Goal: Task Accomplishment & Management: Manage account settings

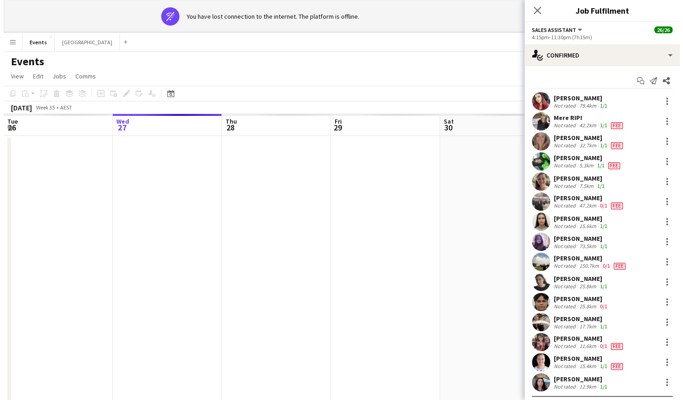
scroll to position [0, 326]
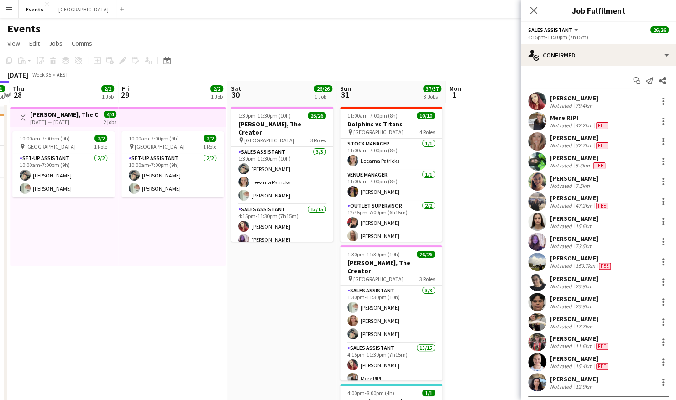
drag, startPoint x: 155, startPoint y: 284, endPoint x: 347, endPoint y: 284, distance: 191.7
click at [348, 284] on app-calendar-viewport "Tue 26 Wed 27 1/1 1 Job Thu 28 2/2 1 Job Fri 29 2/2 1 Job Sat 30 26/26 1 Job Su…" at bounding box center [338, 273] width 676 height 385
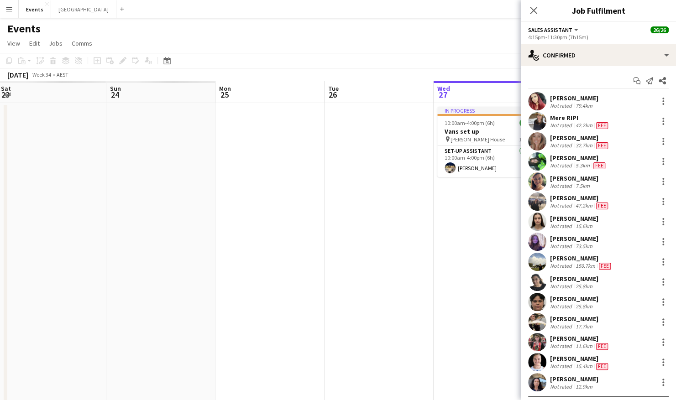
drag, startPoint x: 105, startPoint y: 284, endPoint x: 521, endPoint y: 278, distance: 416.4
click at [521, 278] on body "Menu Boards Boards Boards All jobs Status Workforce Workforce My Workforce Recr…" at bounding box center [338, 241] width 676 height 482
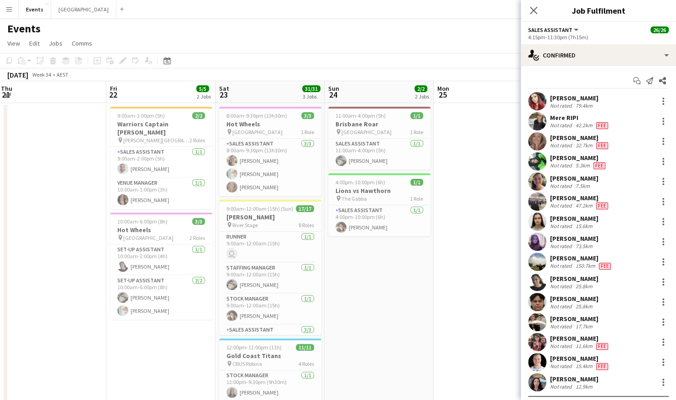
scroll to position [0, 219]
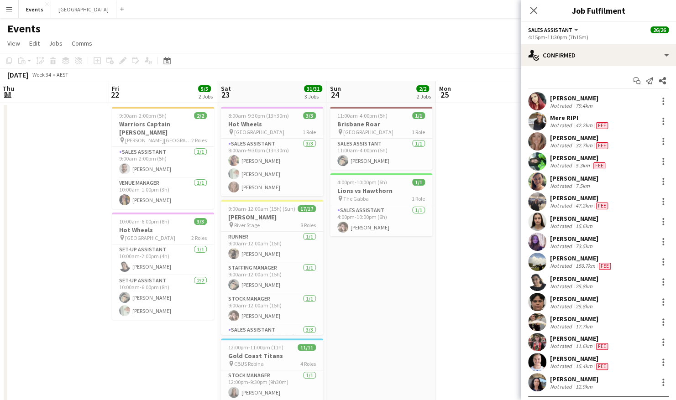
click at [391, 273] on app-calendar-viewport "Tue 19 Wed 20 Thu 21 Fri 22 5/5 2 Jobs Sat 23 31/31 3 Jobs Sun 24 2/2 2 Jobs Mo…" at bounding box center [338, 287] width 676 height 412
click at [289, 278] on app-card-role "Staffing Manager [DATE] 9:00am-12:00am (15h) [PERSON_NAME]" at bounding box center [272, 278] width 102 height 31
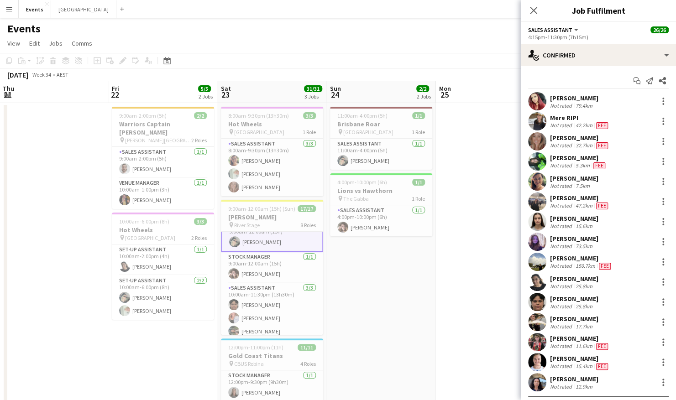
scroll to position [91, 0]
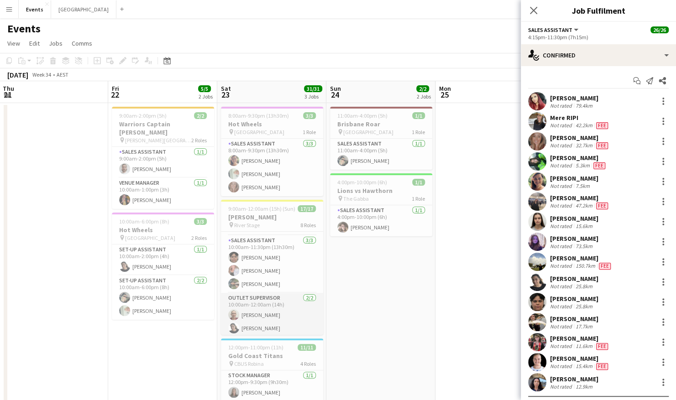
click at [270, 319] on app-card-role "Outlet Supervisor [DATE] 10:00am-12:00am (14h) [PERSON_NAME] [PERSON_NAME]" at bounding box center [272, 315] width 102 height 44
click at [254, 317] on app-card-role "Outlet Supervisor [DATE] 10:00am-12:00am (14h) [PERSON_NAME] [PERSON_NAME]" at bounding box center [272, 316] width 102 height 46
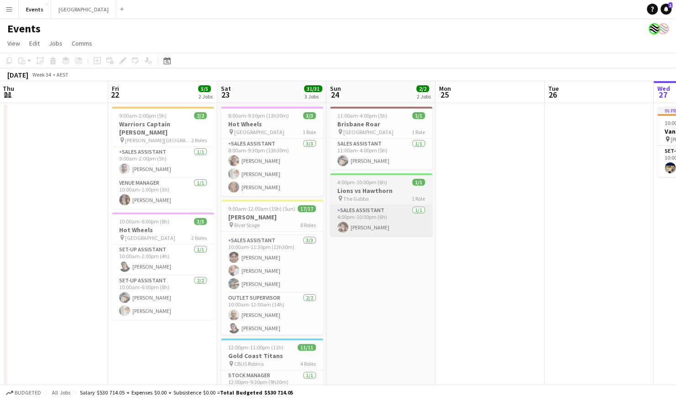
drag, startPoint x: 278, startPoint y: 316, endPoint x: 426, endPoint y: 223, distance: 175.3
click at [278, 316] on app-card-role "Outlet Supervisor [DATE] 10:00am-12:00am (14h) [PERSON_NAME] [PERSON_NAME]" at bounding box center [272, 315] width 102 height 44
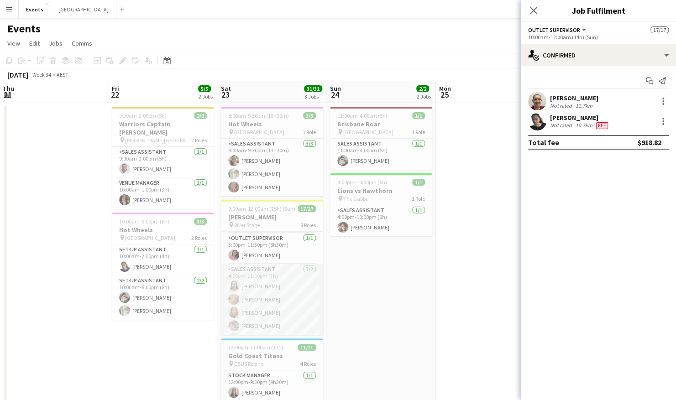
click at [262, 288] on app-card-role "Sales Assistant [DATE] 4:00pm-11:00pm (7h) [PERSON_NAME] [PERSON_NAME] [PERSON_…" at bounding box center [272, 319] width 102 height 110
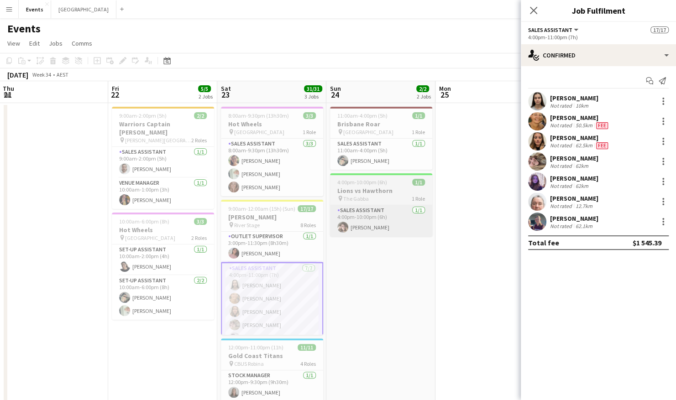
scroll to position [222, 0]
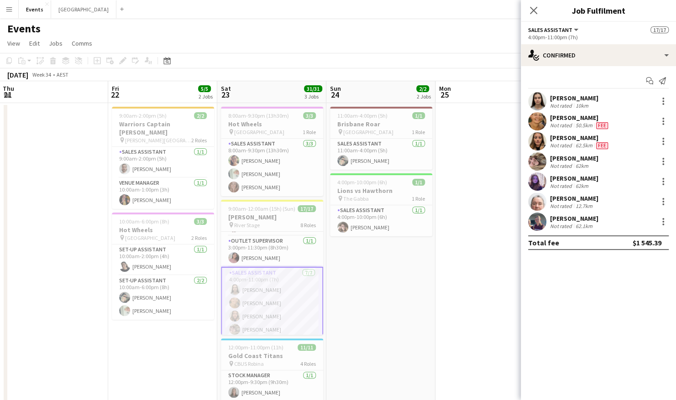
click at [536, 159] on app-user-avatar at bounding box center [537, 161] width 18 height 18
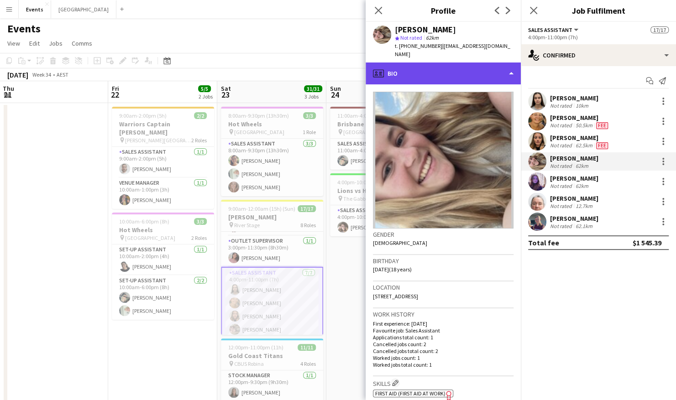
click at [458, 69] on div "profile Bio" at bounding box center [443, 74] width 155 height 22
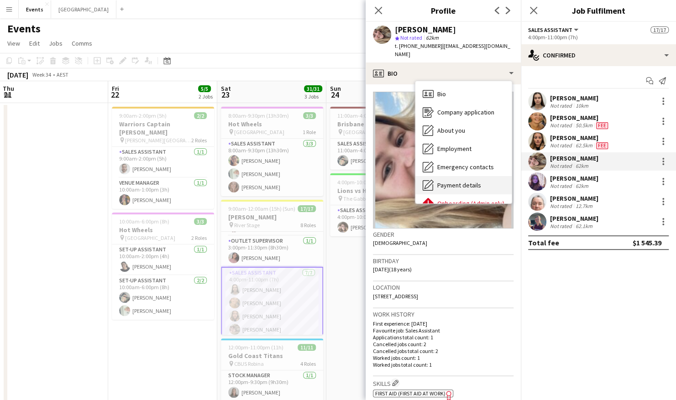
click at [452, 181] on span "Payment details" at bounding box center [459, 185] width 44 height 8
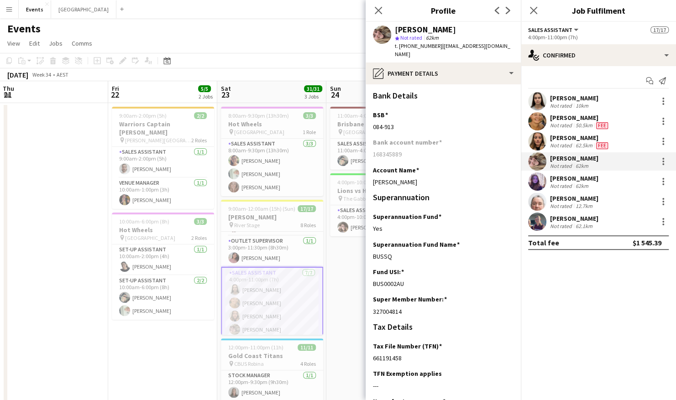
drag, startPoint x: 403, startPoint y: 349, endPoint x: 371, endPoint y: 349, distance: 31.5
click at [371, 349] on app-section-data-types "Bank Details BSB Edit this field [FINANCIAL_ID] Bank account number [FINANCIAL_…" at bounding box center [443, 242] width 155 height 316
drag, startPoint x: 427, startPoint y: 175, endPoint x: 369, endPoint y: 177, distance: 58.5
click at [369, 177] on app-section-data-types "Bank Details BSB Edit this field [FINANCIAL_ID] Bank account number [FINANCIAL_…" at bounding box center [443, 242] width 155 height 316
drag, startPoint x: 401, startPoint y: 120, endPoint x: 365, endPoint y: 125, distance: 36.0
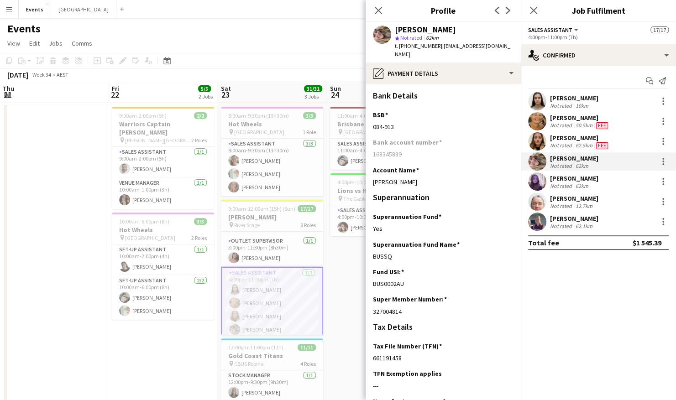
click at [366, 125] on app-section-data-types "Bank Details BSB Edit this field [FINANCIAL_ID] Bank account number [FINANCIAL_…" at bounding box center [443, 242] width 155 height 316
drag, startPoint x: 409, startPoint y: 149, endPoint x: 368, endPoint y: 149, distance: 40.6
click at [368, 149] on app-section-data-types "Bank Details BSB Edit this field [FINANCIAL_ID] Bank account number [FINANCIAL_…" at bounding box center [443, 242] width 155 height 316
click at [552, 175] on div "[PERSON_NAME]" at bounding box center [574, 178] width 48 height 8
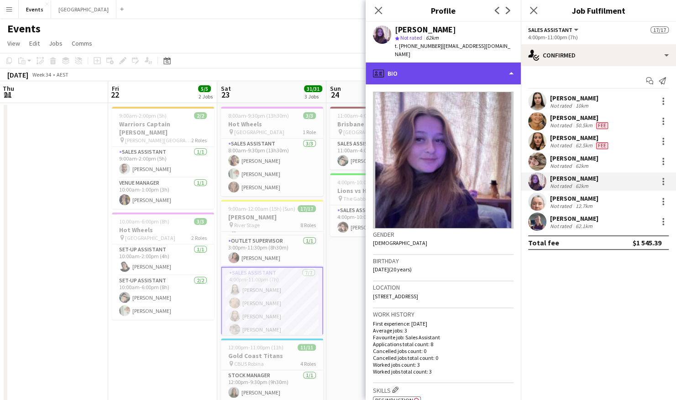
click at [406, 63] on div "profile Bio" at bounding box center [443, 74] width 155 height 22
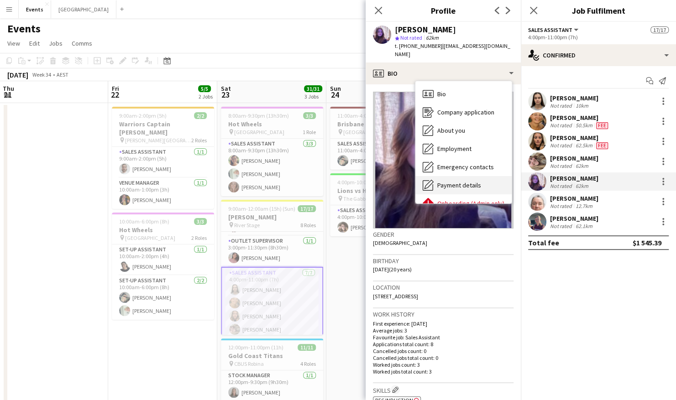
click at [453, 181] on span "Payment details" at bounding box center [459, 185] width 44 height 8
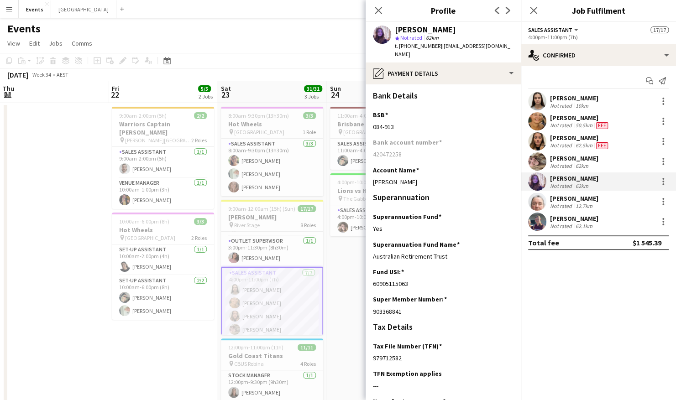
drag, startPoint x: 404, startPoint y: 352, endPoint x: 369, endPoint y: 355, distance: 35.8
click at [368, 356] on app-section-data-types "Bank Details BSB Edit this field [FINANCIAL_ID] Bank account number [FINANCIAL_…" at bounding box center [443, 242] width 155 height 316
click at [409, 354] on div "979712582" at bounding box center [443, 358] width 141 height 8
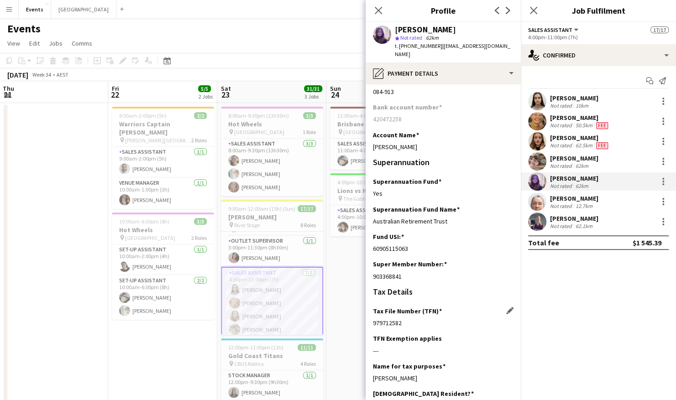
scroll to position [46, 0]
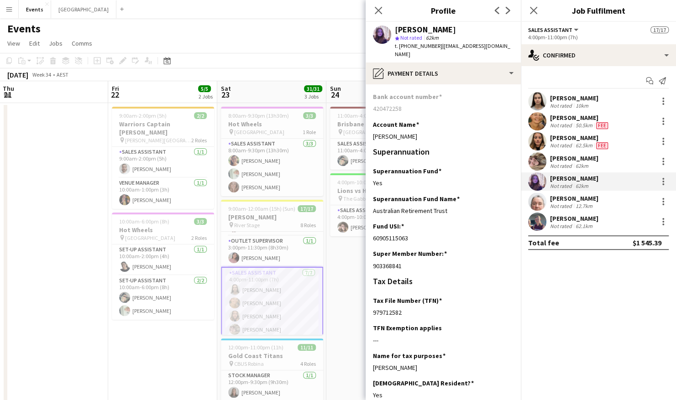
drag, startPoint x: 404, startPoint y: 306, endPoint x: 370, endPoint y: 308, distance: 34.3
click at [370, 308] on app-section-data-types "Bank Details BSB Edit this field [FINANCIAL_ID] Bank account number [FINANCIAL_…" at bounding box center [443, 242] width 155 height 316
click at [408, 336] on div "---" at bounding box center [443, 340] width 141 height 8
drag, startPoint x: 373, startPoint y: 307, endPoint x: 409, endPoint y: 310, distance: 36.7
click at [409, 310] on div "Tax File Number (TFN) Edit this field 979712582" at bounding box center [443, 310] width 141 height 27
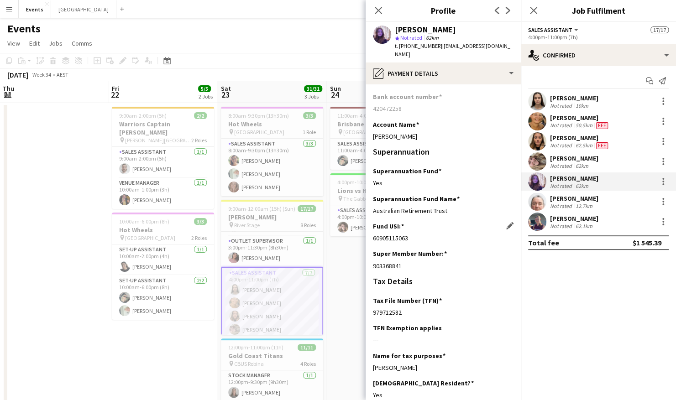
scroll to position [0, 0]
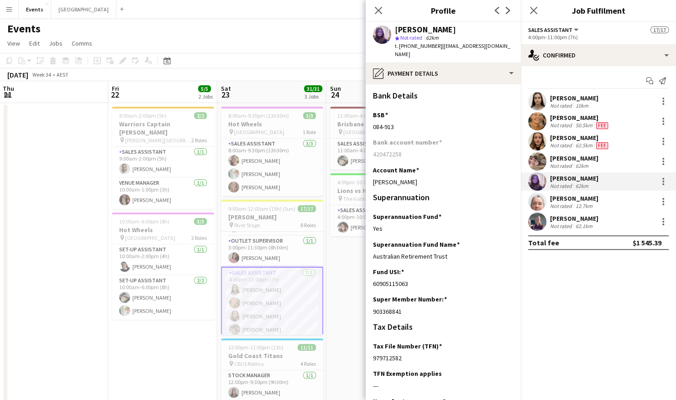
drag, startPoint x: 434, startPoint y: 173, endPoint x: 372, endPoint y: 175, distance: 62.1
click at [372, 175] on app-section-data-types "Bank Details BSB Edit this field [FINANCIAL_ID] Bank account number [FINANCIAL_…" at bounding box center [443, 242] width 155 height 316
drag, startPoint x: 403, startPoint y: 117, endPoint x: 370, endPoint y: 119, distance: 32.9
click at [370, 119] on app-section-data-types "Bank Details BSB Edit this field [FINANCIAL_ID] Bank account number [FINANCIAL_…" at bounding box center [443, 242] width 155 height 316
drag, startPoint x: 402, startPoint y: 147, endPoint x: 367, endPoint y: 147, distance: 34.2
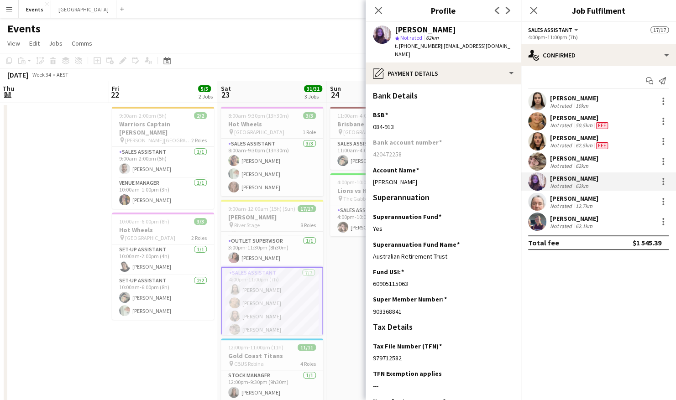
click at [367, 147] on app-section-data-types "Bank Details BSB Edit this field [FINANCIAL_ID] Bank account number [FINANCIAL_…" at bounding box center [443, 242] width 155 height 316
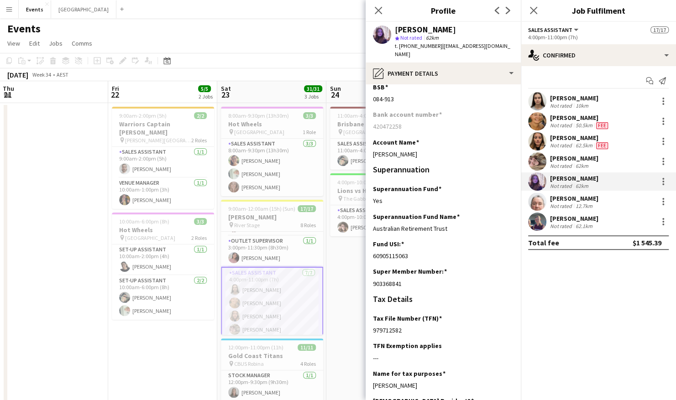
scroll to position [46, 0]
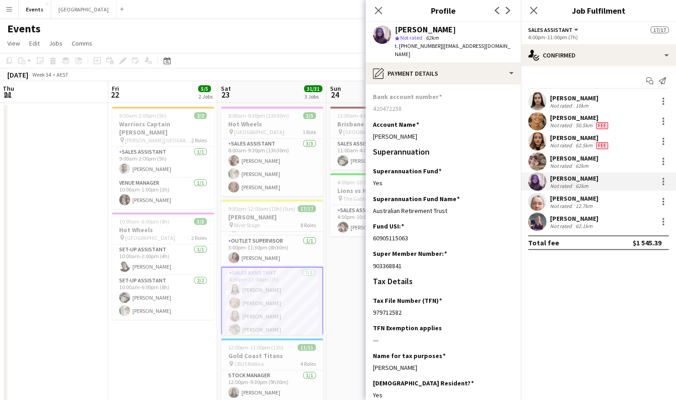
click at [566, 161] on div "[PERSON_NAME]" at bounding box center [574, 158] width 48 height 8
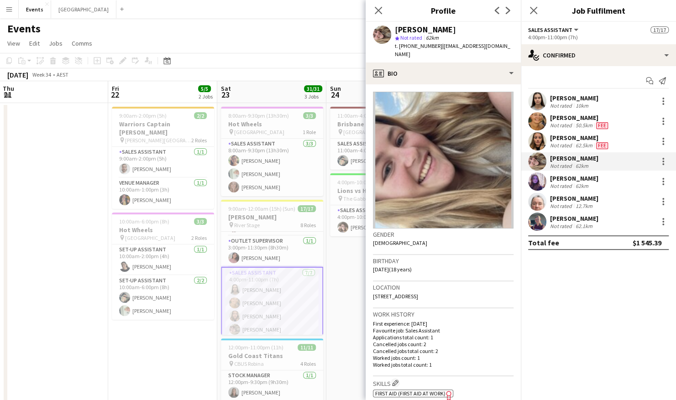
scroll to position [137, 0]
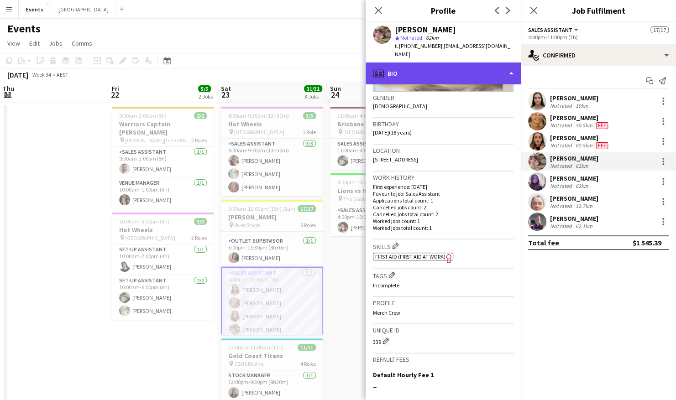
click at [444, 67] on div "profile Bio" at bounding box center [443, 74] width 155 height 22
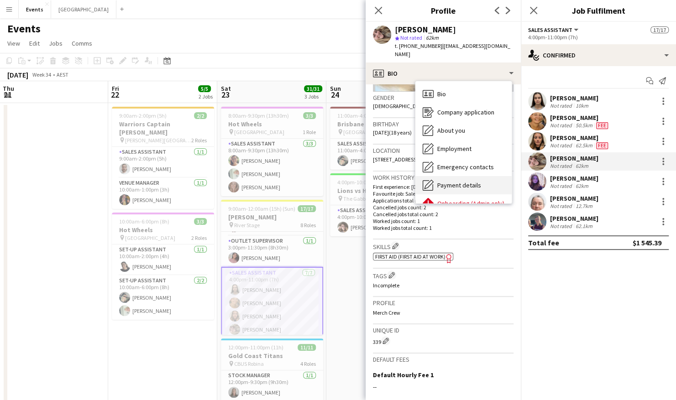
click at [465, 181] on span "Payment details" at bounding box center [459, 185] width 44 height 8
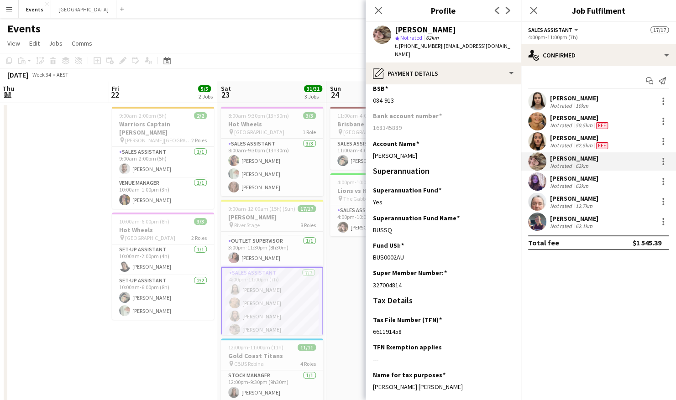
scroll to position [46, 0]
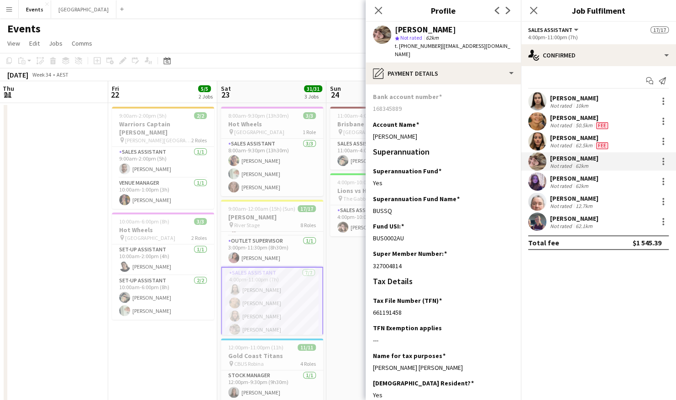
click at [536, 187] on app-user-avatar at bounding box center [537, 182] width 18 height 18
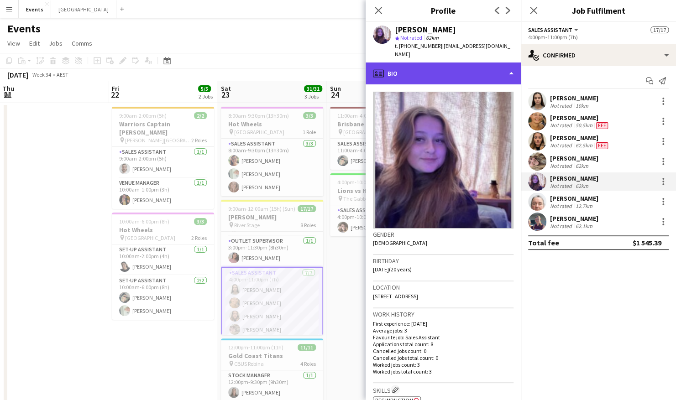
click at [473, 72] on div "profile Bio" at bounding box center [443, 74] width 155 height 22
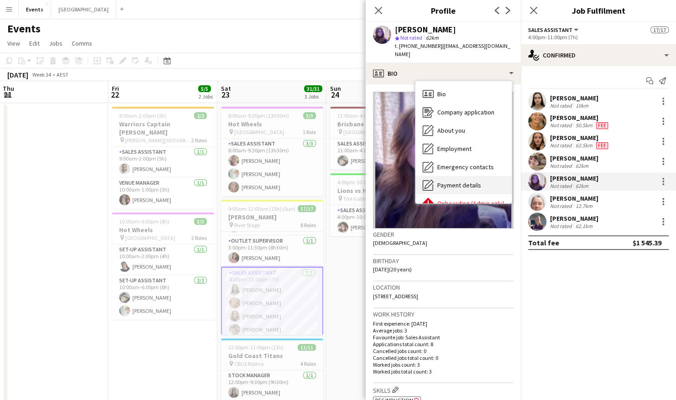
click at [463, 176] on div "Payment details Payment details" at bounding box center [463, 185] width 96 height 18
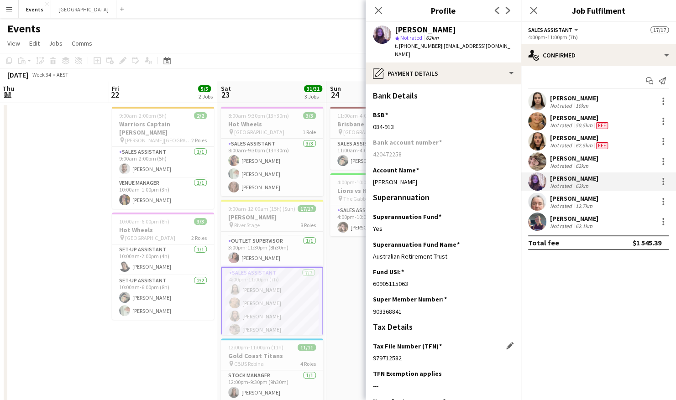
drag, startPoint x: 373, startPoint y: 350, endPoint x: 401, endPoint y: 352, distance: 28.4
click at [401, 354] on div "979712582" at bounding box center [443, 358] width 141 height 8
click at [73, 176] on app-date-cell at bounding box center [53, 298] width 109 height 390
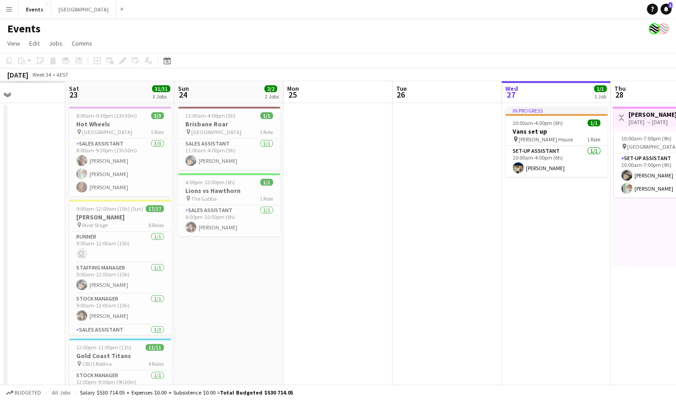
drag, startPoint x: 74, startPoint y: 289, endPoint x: 398, endPoint y: 286, distance: 323.2
click at [465, 282] on app-calendar-viewport "Wed 20 Thu 21 Fri 22 Sat 23 31/31 3 Jobs Sun 24 2/2 2 Jobs Mon 25 Tue 26 Wed 27…" at bounding box center [338, 287] width 676 height 412
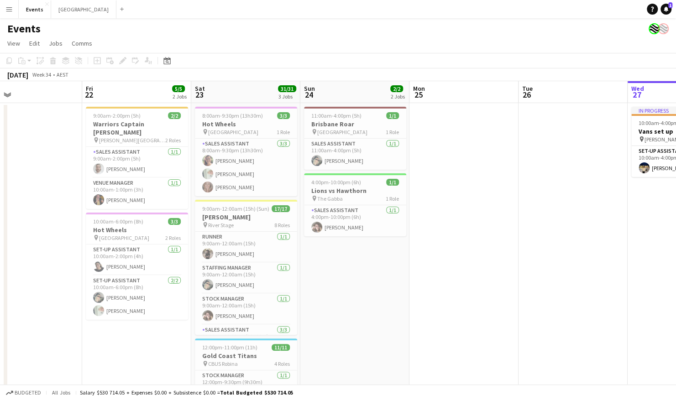
drag, startPoint x: 290, startPoint y: 277, endPoint x: 326, endPoint y: 277, distance: 35.6
click at [326, 277] on app-calendar-viewport "Tue 19 Wed 20 Thu 21 Fri 22 5/5 2 Jobs Sat 23 31/31 3 Jobs Sun 24 2/2 2 Jobs Mo…" at bounding box center [338, 287] width 676 height 412
click at [247, 281] on app-card-role "Sales Assistant [DATE] 4:00pm-11:00pm (7h) [PERSON_NAME] [PERSON_NAME] [PERSON_…" at bounding box center [247, 280] width 102 height 110
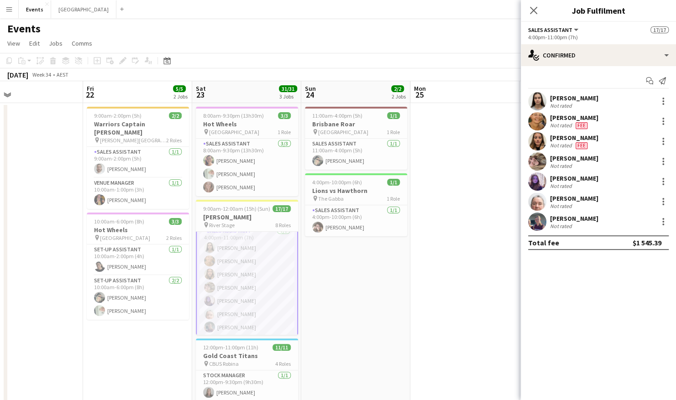
scroll to position [265, 0]
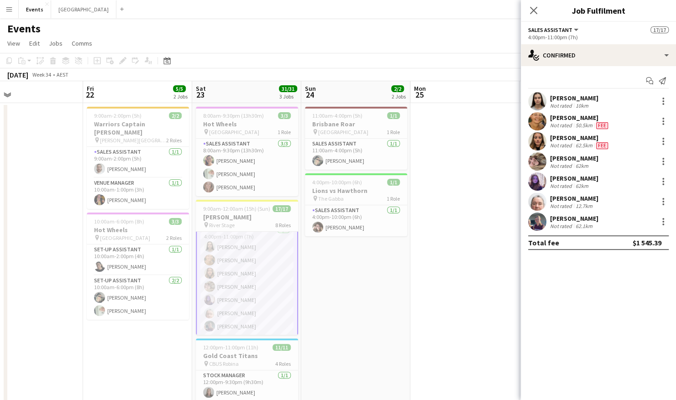
click at [541, 180] on app-user-avatar at bounding box center [537, 182] width 18 height 18
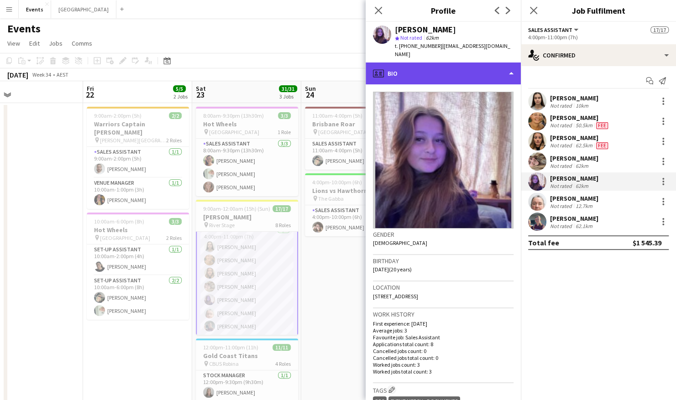
click at [461, 65] on div "profile Bio" at bounding box center [443, 74] width 155 height 22
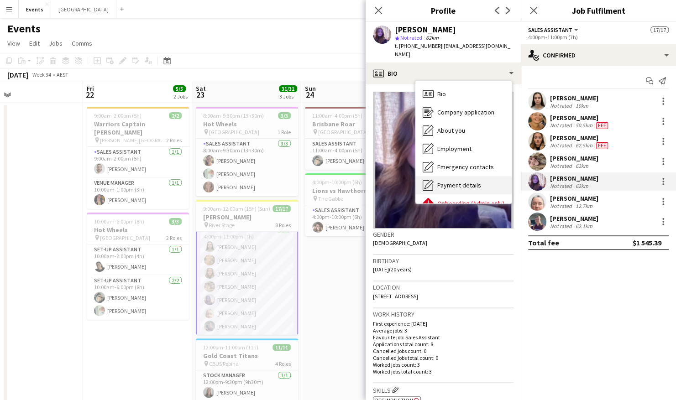
click at [462, 181] on span "Payment details" at bounding box center [459, 185] width 44 height 8
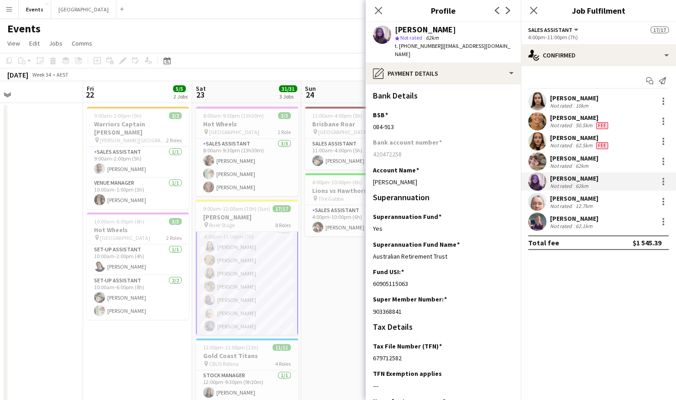
drag, startPoint x: 406, startPoint y: 349, endPoint x: 369, endPoint y: 349, distance: 37.4
click at [369, 349] on app-section-data-types "Bank Details BSB Edit this field 084-913 Bank account number 420472258 Account …" at bounding box center [443, 242] width 155 height 316
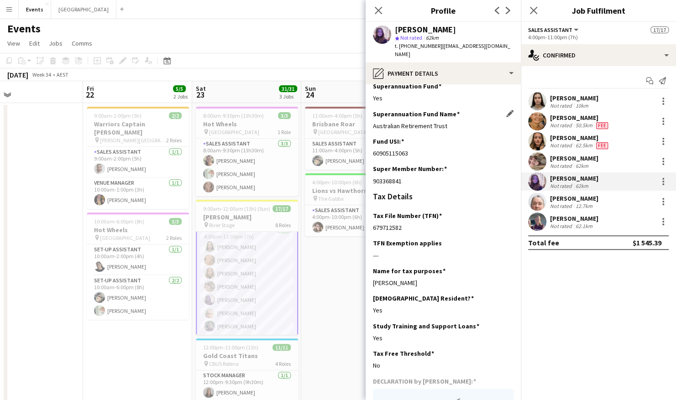
scroll to position [137, 0]
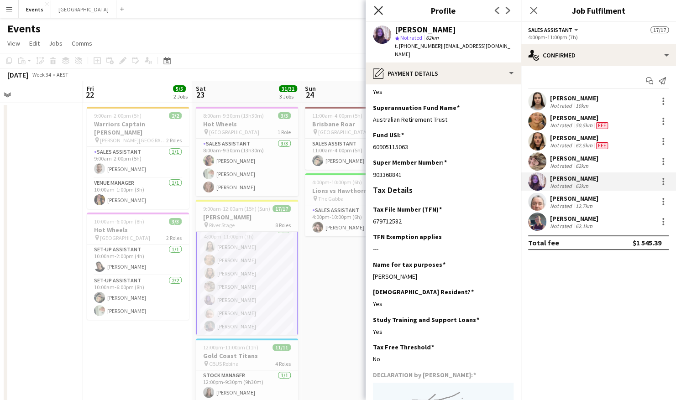
click at [382, 9] on icon "Close pop-in" at bounding box center [378, 10] width 9 height 9
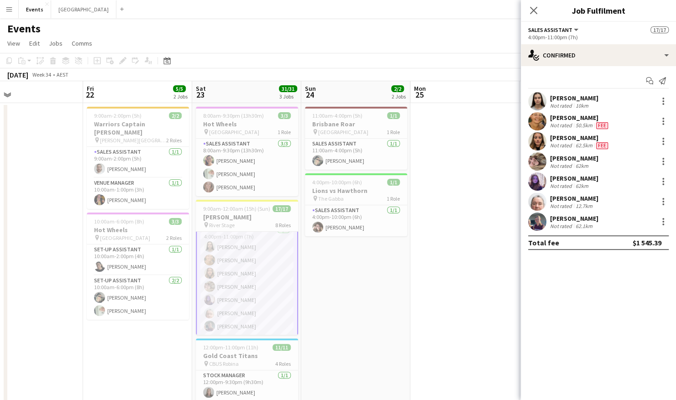
click at [20, 165] on app-date-cell at bounding box center [28, 298] width 109 height 390
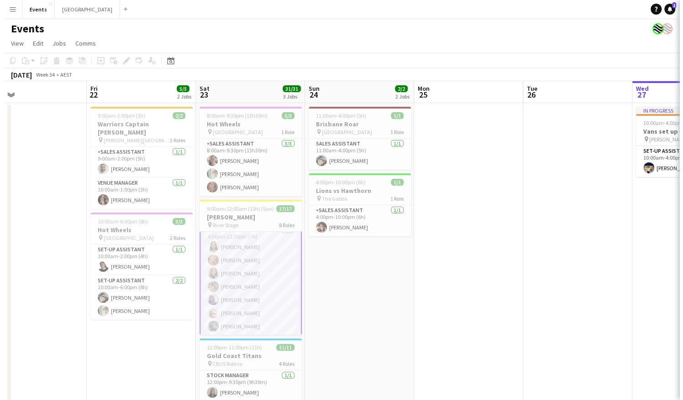
scroll to position [264, 0]
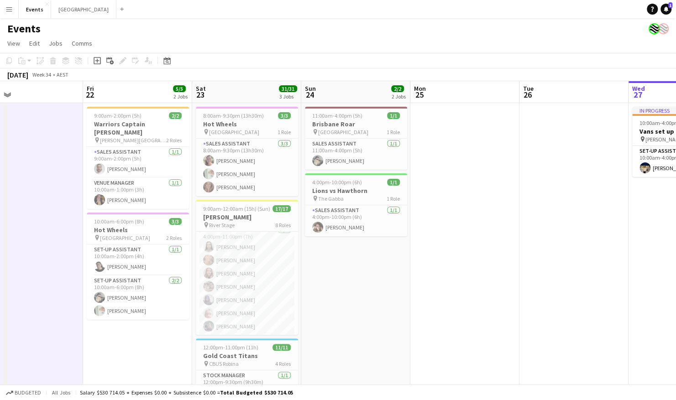
click at [10, 14] on button "Menu" at bounding box center [9, 9] width 18 height 18
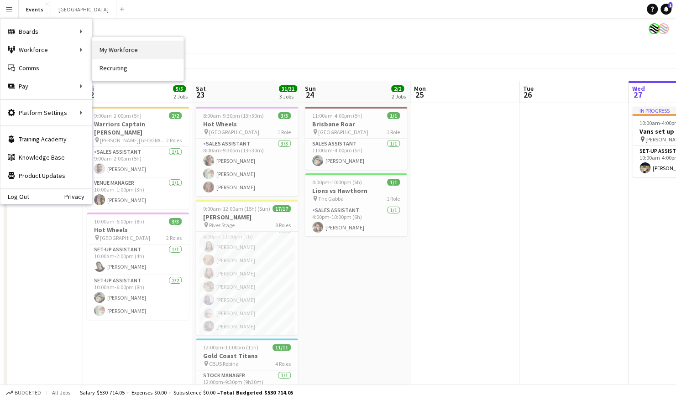
click at [113, 48] on link "My Workforce" at bounding box center [137, 50] width 91 height 18
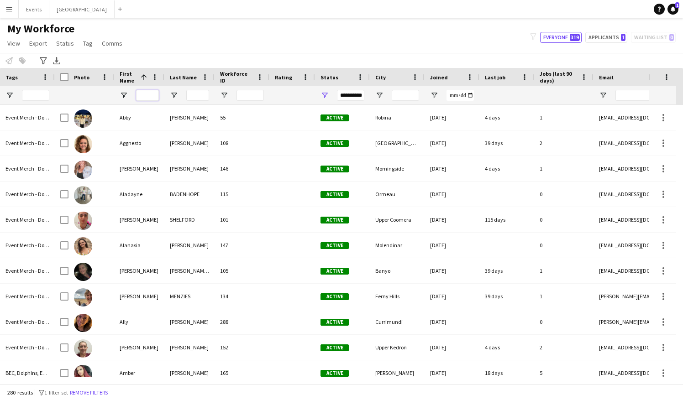
click at [140, 93] on input "First Name Filter Input" at bounding box center [147, 95] width 23 height 11
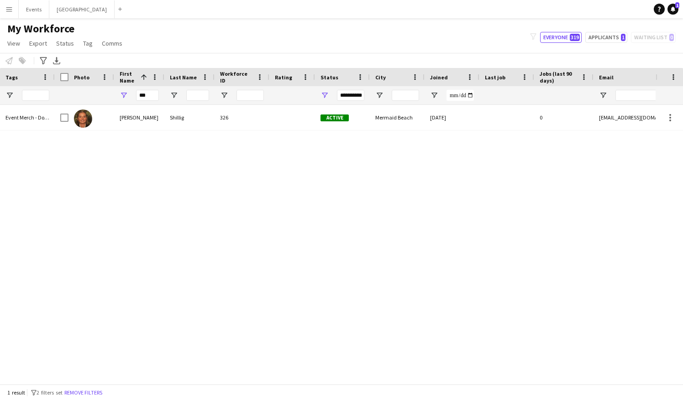
click at [119, 171] on div "Maizie Shillig 326 Active Mermaid Beach 30-07-2025 0 mshillig@yahoo.com" at bounding box center [355, 241] width 601 height 273
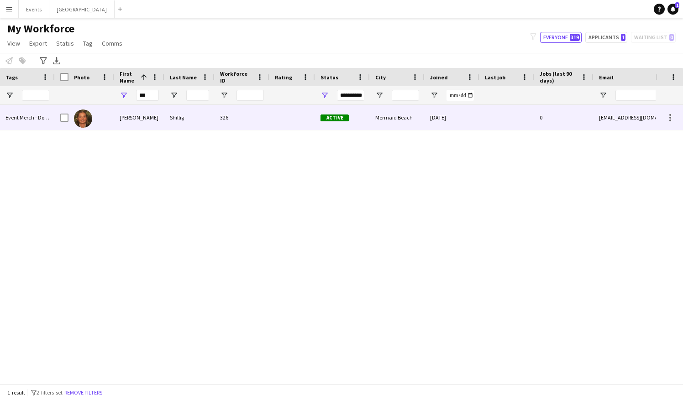
click at [140, 115] on div "Maizie" at bounding box center [139, 117] width 50 height 25
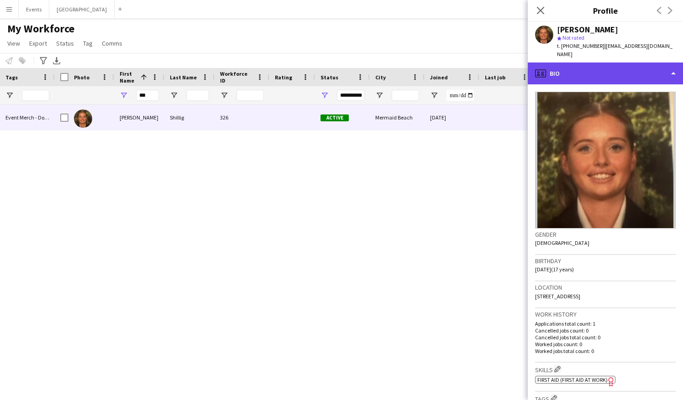
click at [592, 65] on div "profile Bio" at bounding box center [605, 74] width 155 height 22
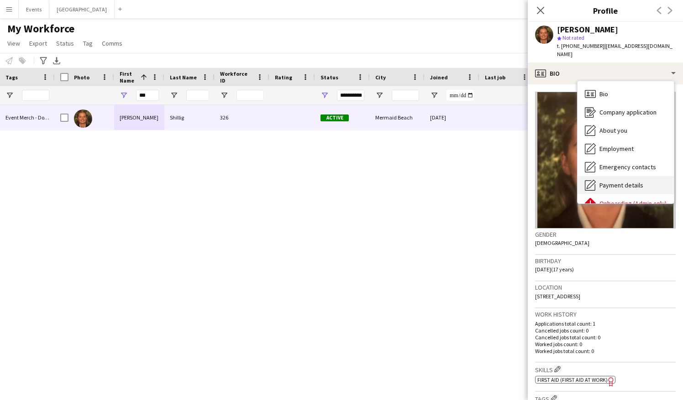
click at [633, 181] on span "Payment details" at bounding box center [621, 185] width 44 height 8
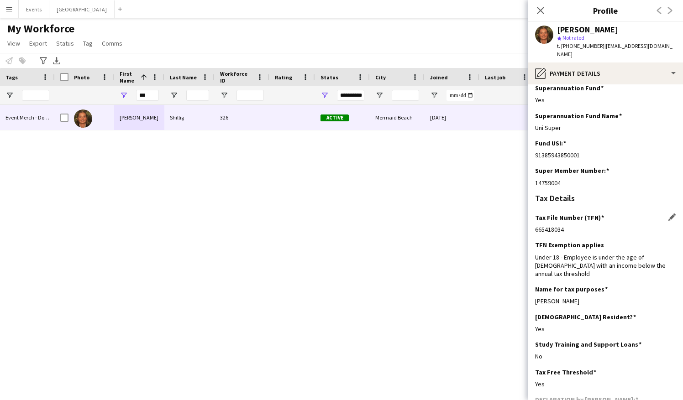
scroll to position [137, 0]
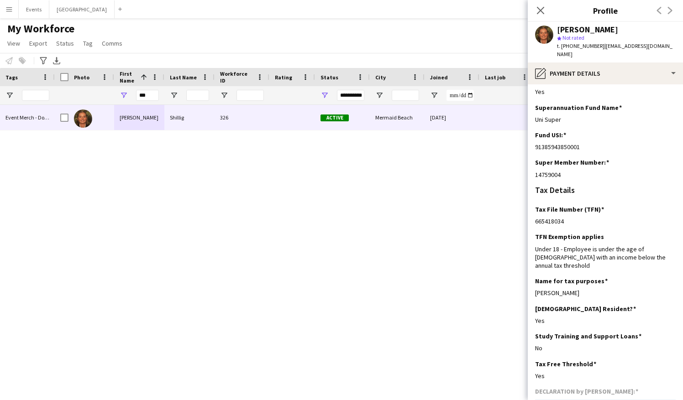
drag, startPoint x: 566, startPoint y: 213, endPoint x: 535, endPoint y: 215, distance: 31.6
click at [535, 215] on app-section-data-types "Bank Details BSB Edit this field 814-282 Bank account number 51190029 Account N…" at bounding box center [605, 242] width 155 height 316
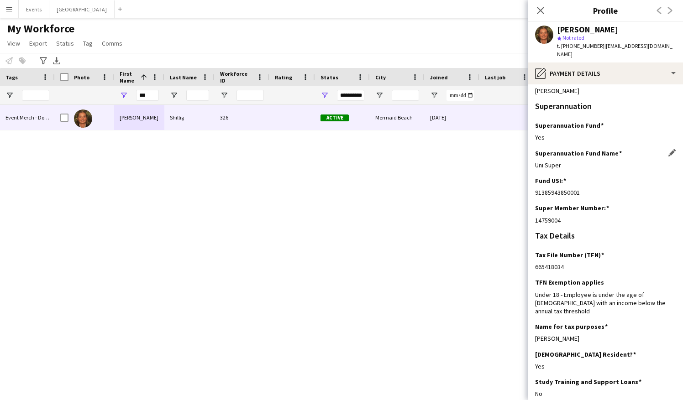
scroll to position [0, 0]
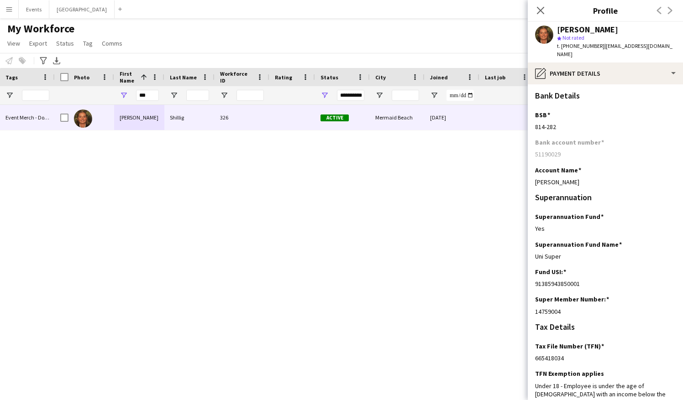
drag, startPoint x: 560, startPoint y: 119, endPoint x: 533, endPoint y: 119, distance: 26.9
click at [533, 119] on app-section-data-types "Bank Details BSB Edit this field 814-282 Bank account number 51190029 Account N…" at bounding box center [605, 242] width 155 height 316
drag, startPoint x: 565, startPoint y: 146, endPoint x: 535, endPoint y: 148, distance: 30.2
click at [535, 148] on app-section-data-types "Bank Details BSB Edit this field 814-282 Bank account number 51190029 Account N…" at bounding box center [605, 242] width 155 height 316
drag, startPoint x: 604, startPoint y: 31, endPoint x: 558, endPoint y: 32, distance: 46.6
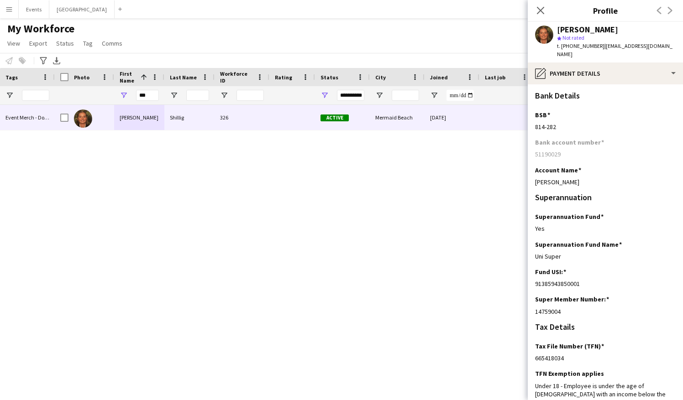
click at [558, 32] on div "Maizie Shillig" at bounding box center [587, 30] width 61 height 8
drag, startPoint x: 558, startPoint y: 32, endPoint x: 590, endPoint y: 162, distance: 133.5
click at [604, 166] on div "Account Name Edit this field" at bounding box center [605, 170] width 141 height 8
drag, startPoint x: 571, startPoint y: 175, endPoint x: 533, endPoint y: 177, distance: 37.9
click at [533, 177] on app-section-data-types "Bank Details BSB Edit this field 814-282 Bank account number 51190029 Account N…" at bounding box center [605, 242] width 155 height 316
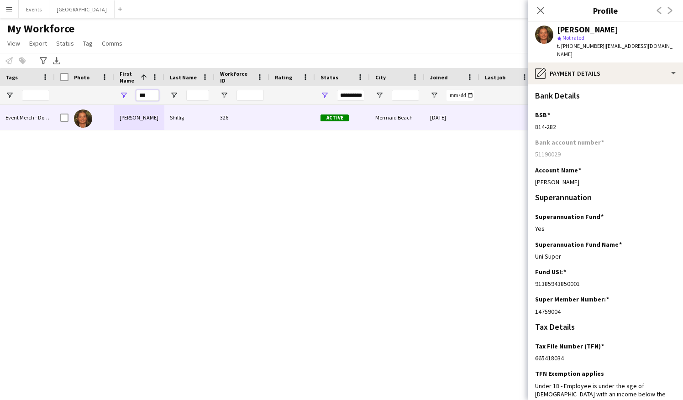
drag, startPoint x: 152, startPoint y: 98, endPoint x: 137, endPoint y: 95, distance: 15.8
click at [137, 95] on input "***" at bounding box center [147, 95] width 23 height 11
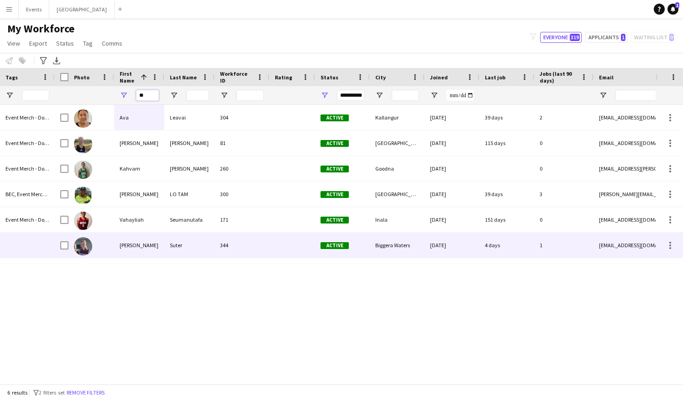
type input "**"
click at [136, 255] on div "Vayda" at bounding box center [139, 245] width 50 height 25
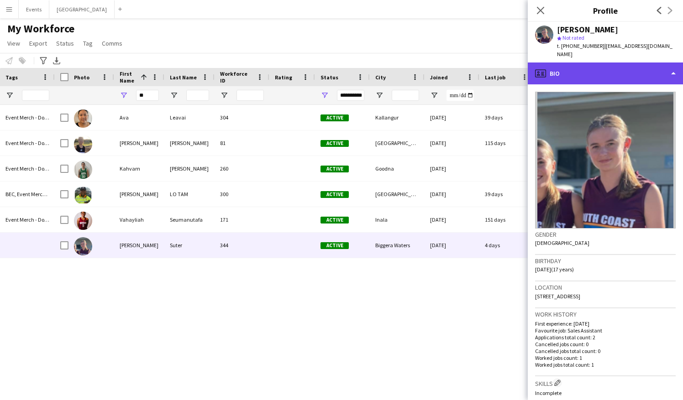
click at [612, 63] on div "profile Bio" at bounding box center [605, 74] width 155 height 22
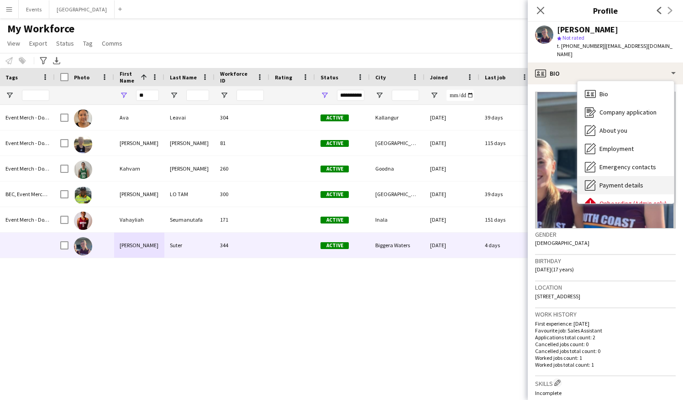
click at [635, 181] on div "Payment details Payment details" at bounding box center [625, 185] width 96 height 18
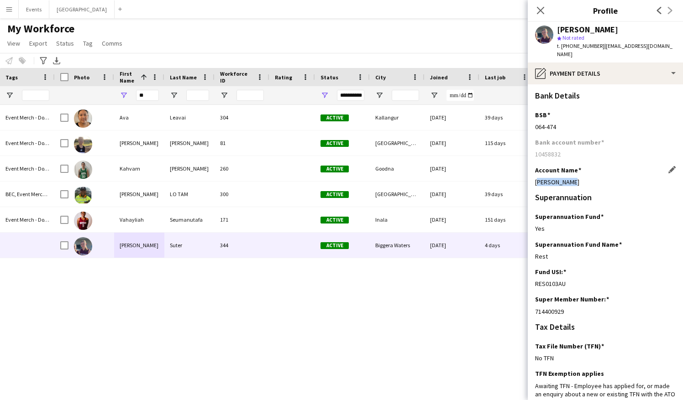
drag, startPoint x: 568, startPoint y: 173, endPoint x: 536, endPoint y: 175, distance: 32.0
click at [536, 178] on div "[PERSON_NAME]" at bounding box center [605, 182] width 141 height 8
drag, startPoint x: 558, startPoint y: 119, endPoint x: 535, endPoint y: 121, distance: 23.4
click at [535, 123] on div "064-474" at bounding box center [605, 127] width 141 height 8
drag, startPoint x: 566, startPoint y: 145, endPoint x: 536, endPoint y: 145, distance: 29.7
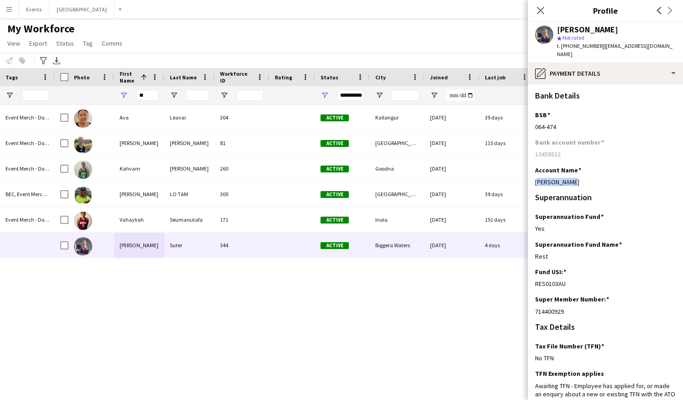
click at [536, 150] on div "10458832" at bounding box center [605, 154] width 141 height 8
click at [356, 299] on div "Ava Leavai 304 Active Kallangur 01-07-2025 39 days 2 avaleavai06@outlook.com Av…" at bounding box center [355, 241] width 601 height 273
